Goal: Transaction & Acquisition: Purchase product/service

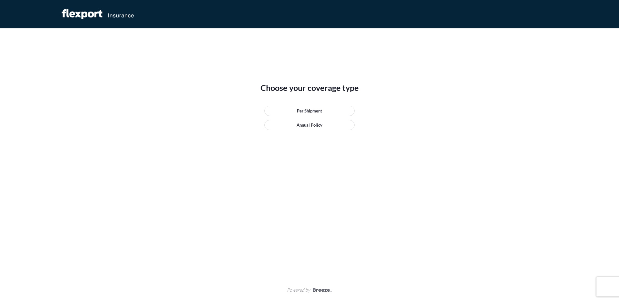
click at [297, 116] on div "Per Shipment Annual Policy" at bounding box center [309, 118] width 90 height 25
click at [297, 109] on p "Per Shipment" at bounding box center [309, 111] width 25 height 6
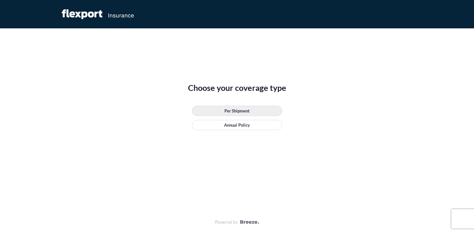
click at [231, 110] on p "Per Shipment" at bounding box center [236, 111] width 25 height 6
